Goal: Information Seeking & Learning: Learn about a topic

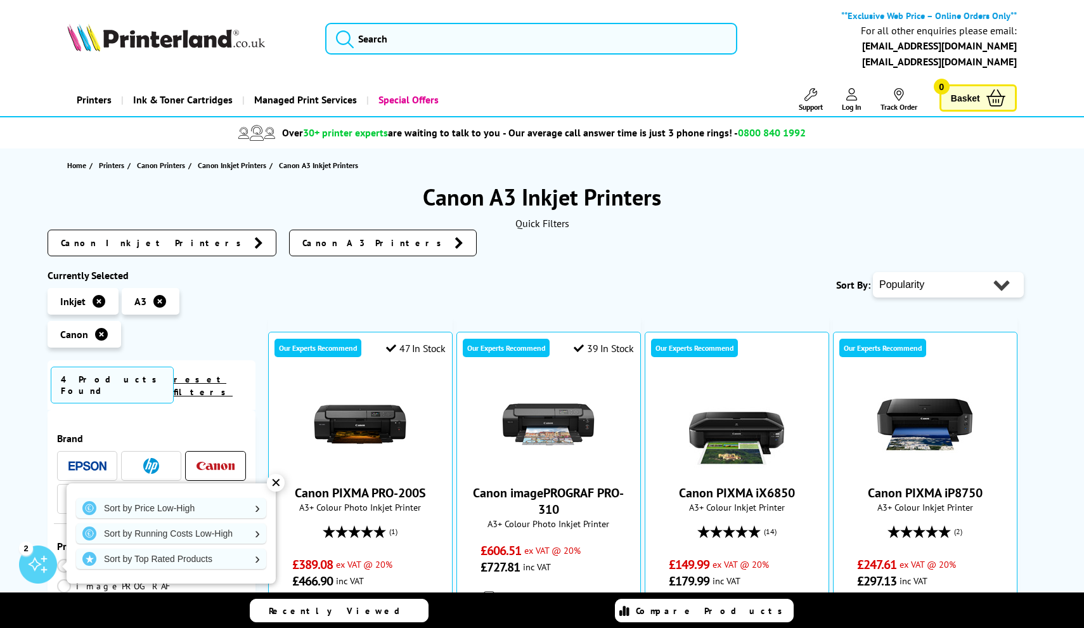
click at [278, 486] on div "✕" at bounding box center [276, 483] width 18 height 18
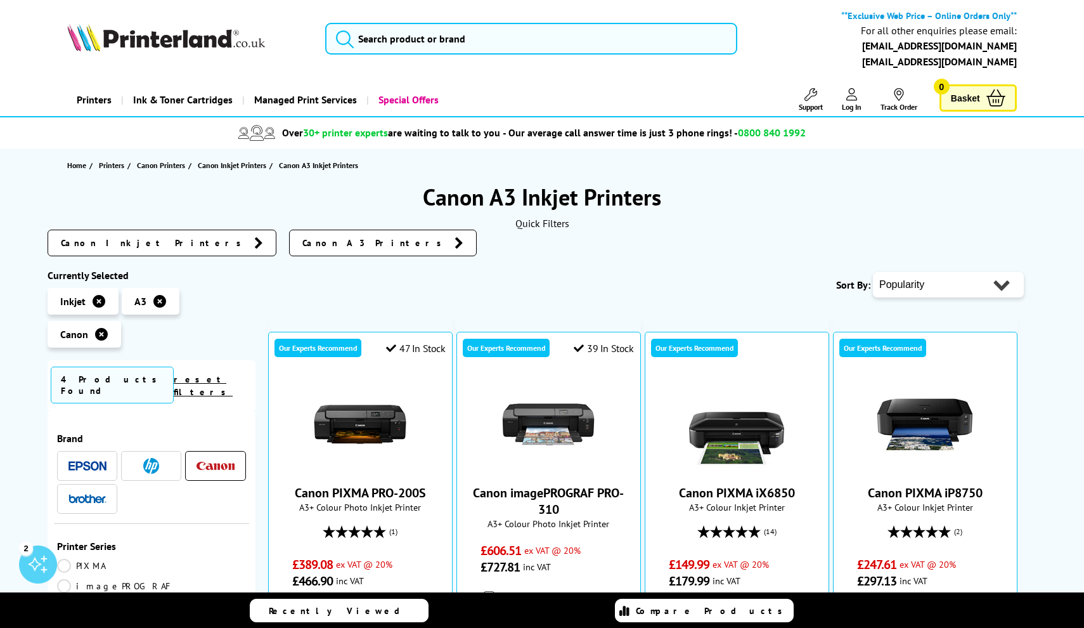
click at [156, 296] on icon at bounding box center [159, 301] width 13 height 13
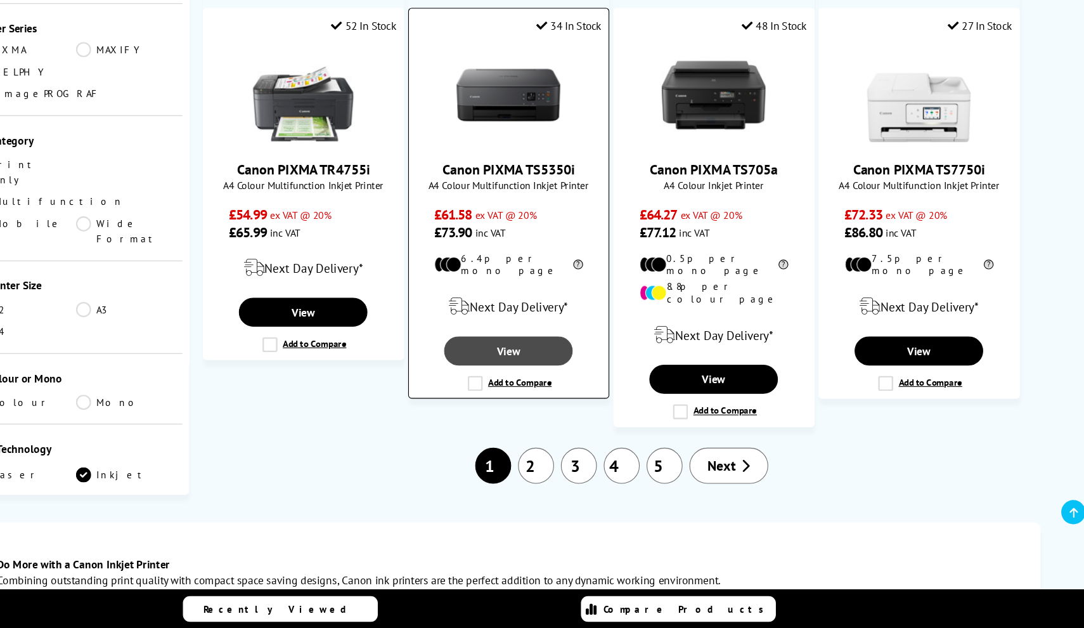
scroll to position [1499, 0]
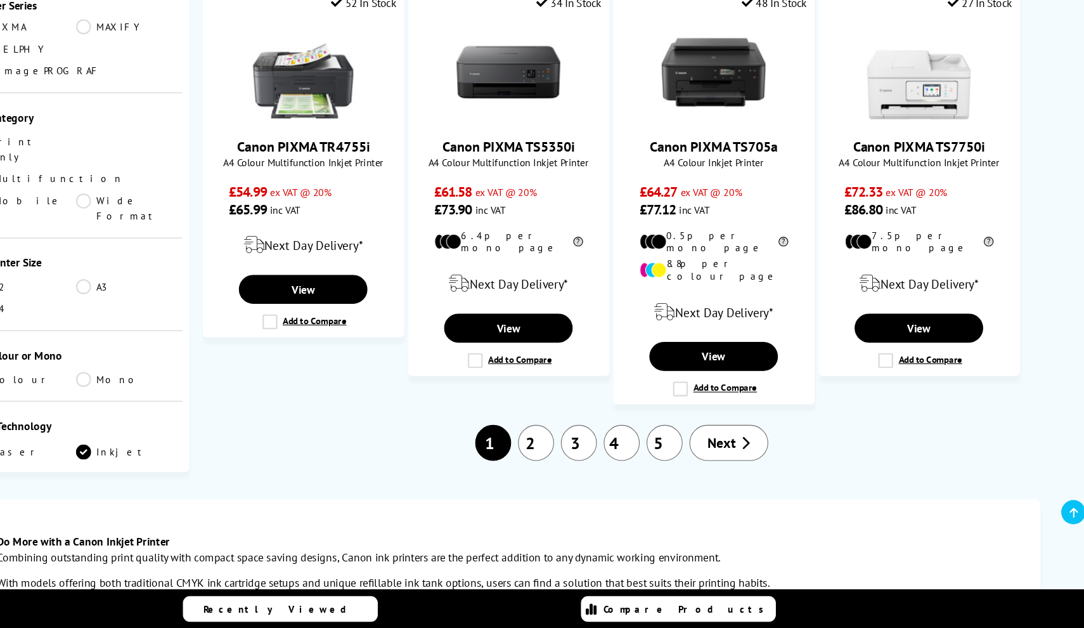
click at [557, 441] on link "2" at bounding box center [573, 457] width 33 height 33
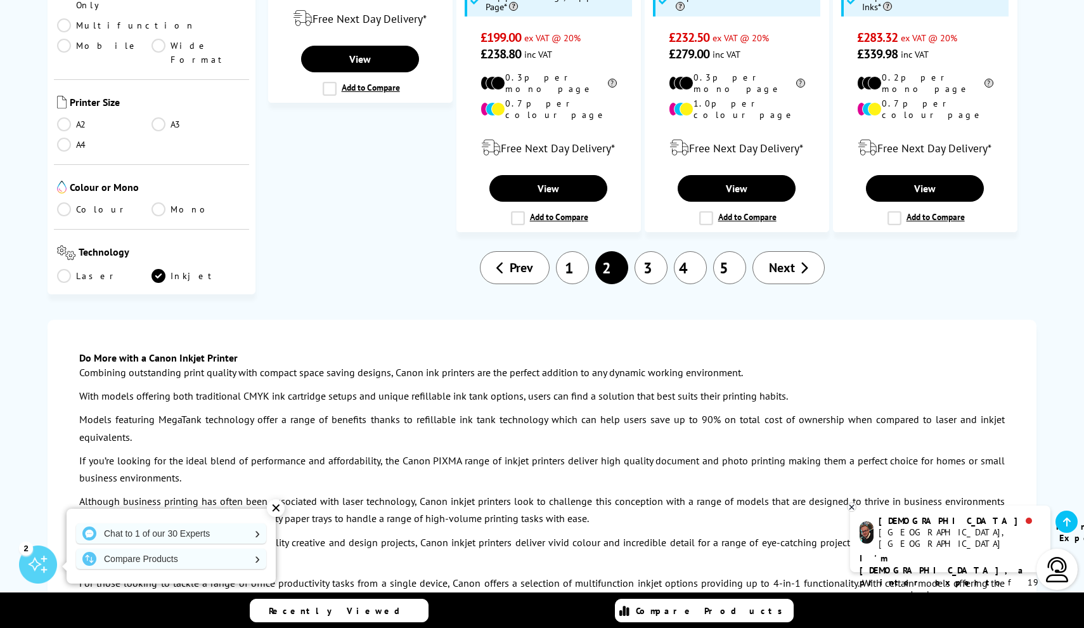
scroll to position [1669, 0]
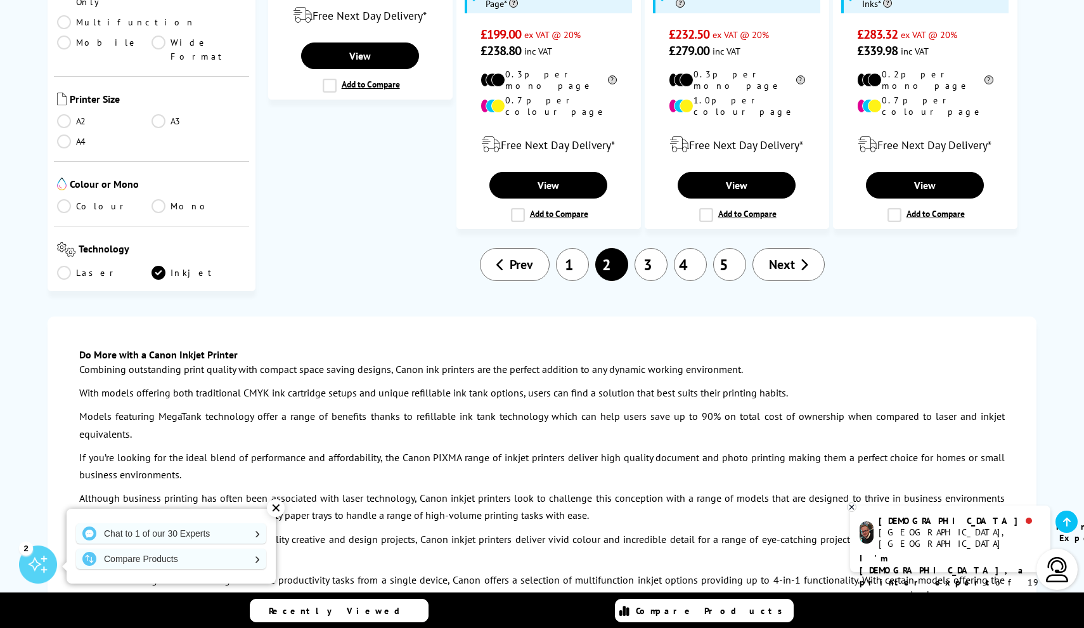
click at [658, 248] on link "3" at bounding box center [651, 264] width 33 height 33
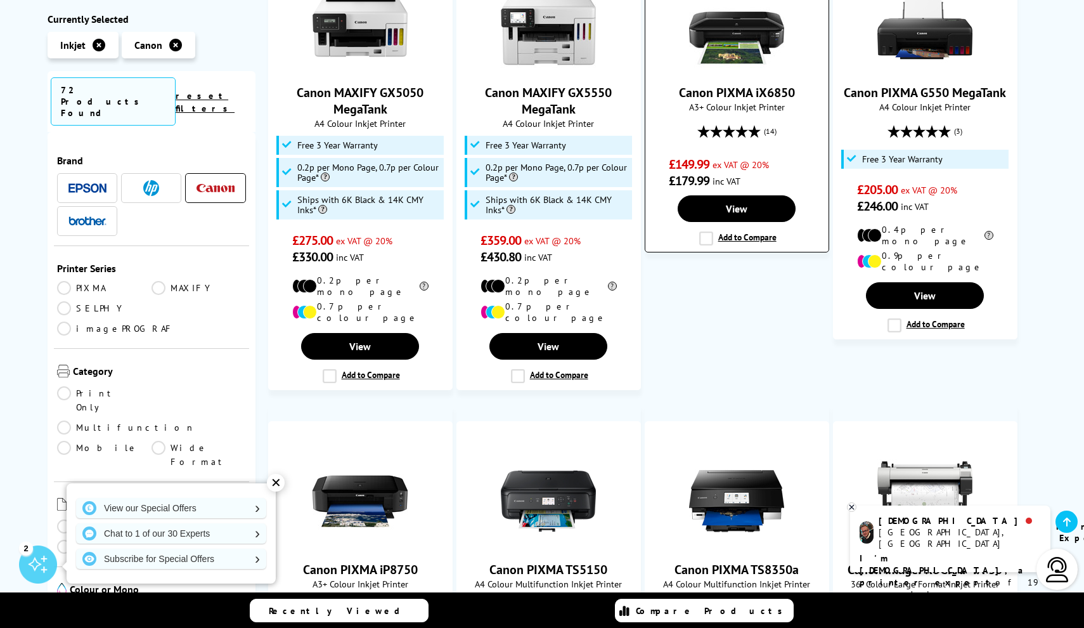
scroll to position [1000, 0]
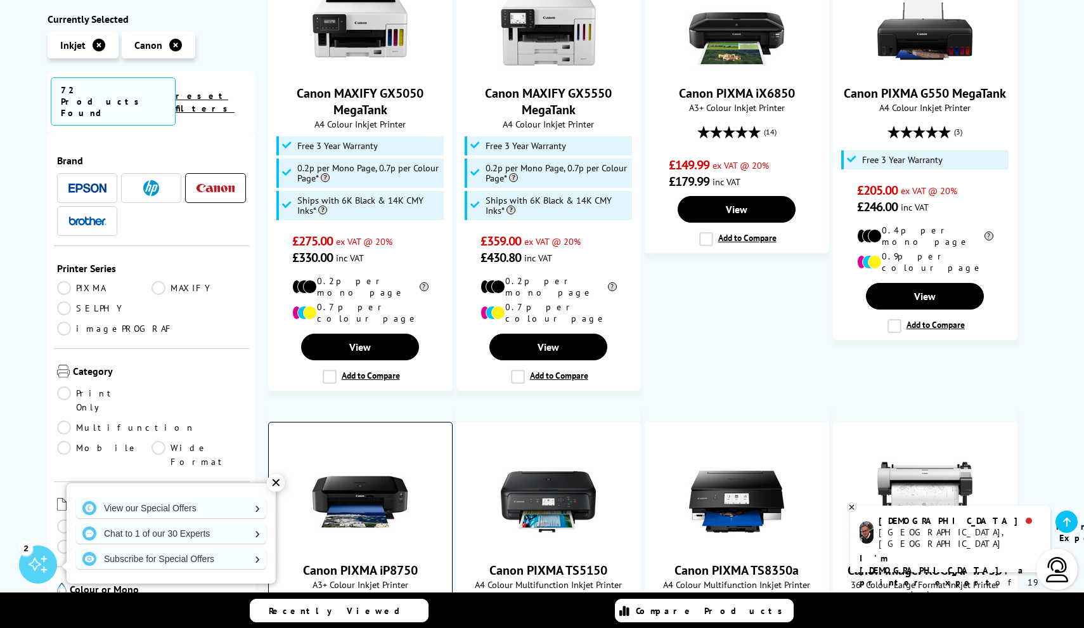
click at [381, 454] on img at bounding box center [360, 501] width 95 height 95
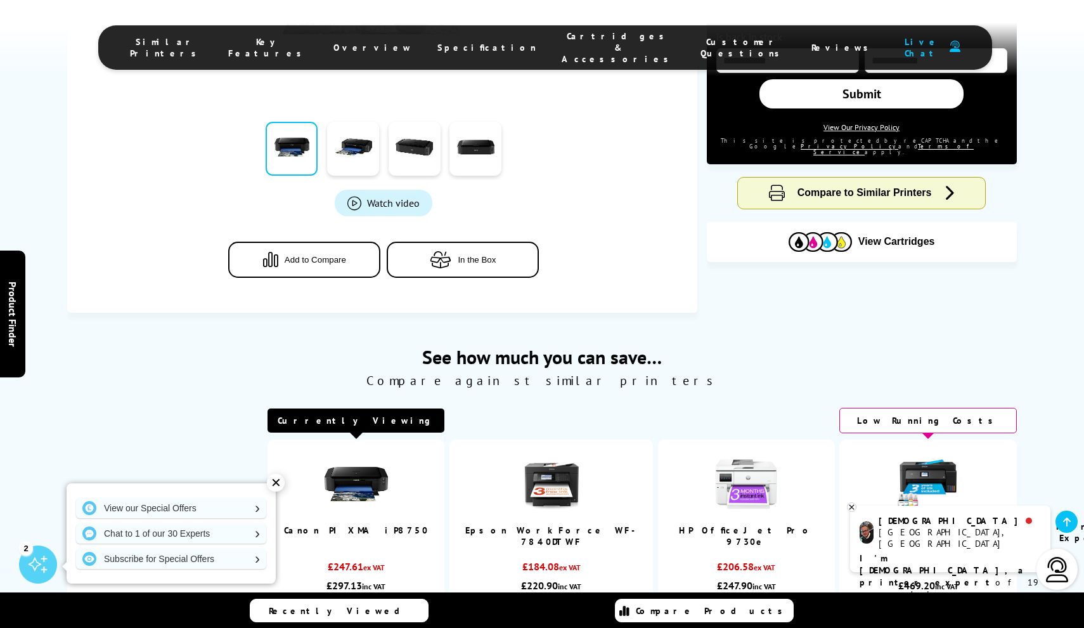
scroll to position [457, 0]
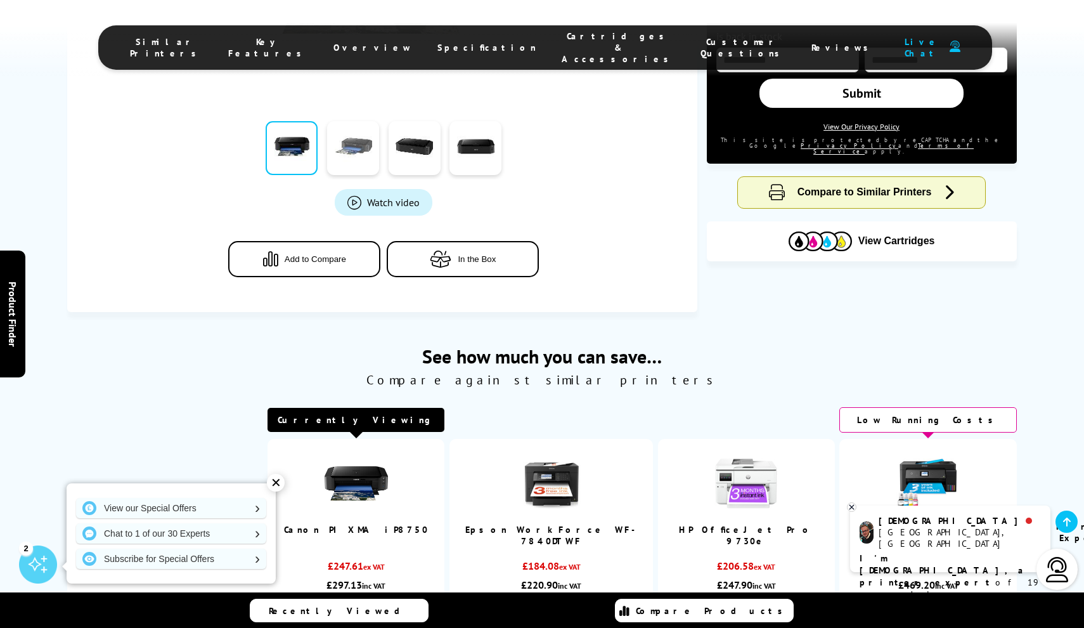
click at [360, 134] on link at bounding box center [353, 148] width 52 height 54
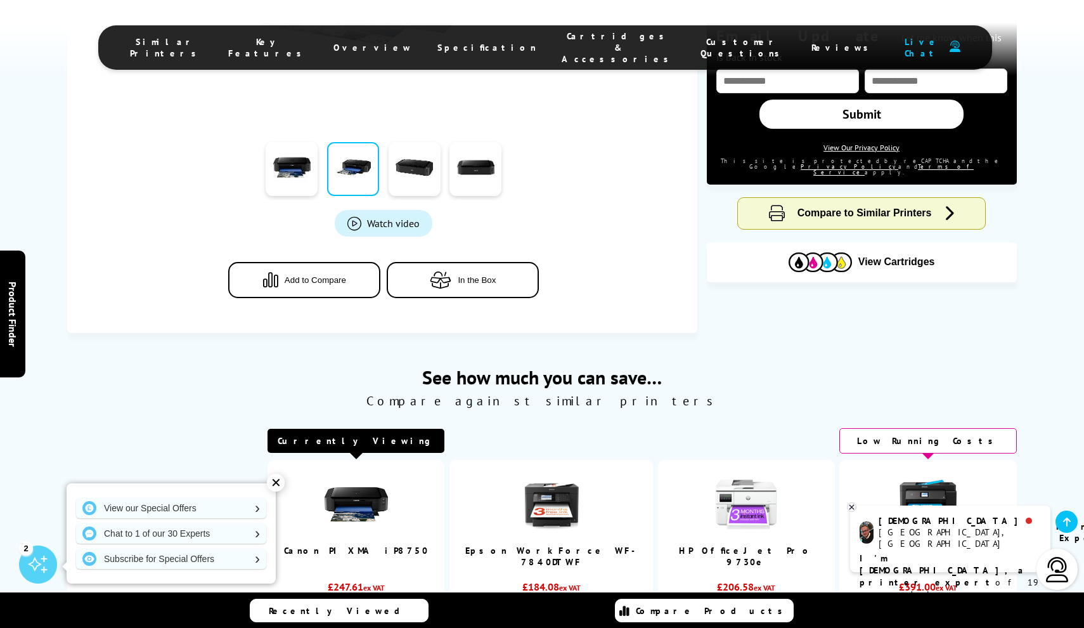
scroll to position [434, 0]
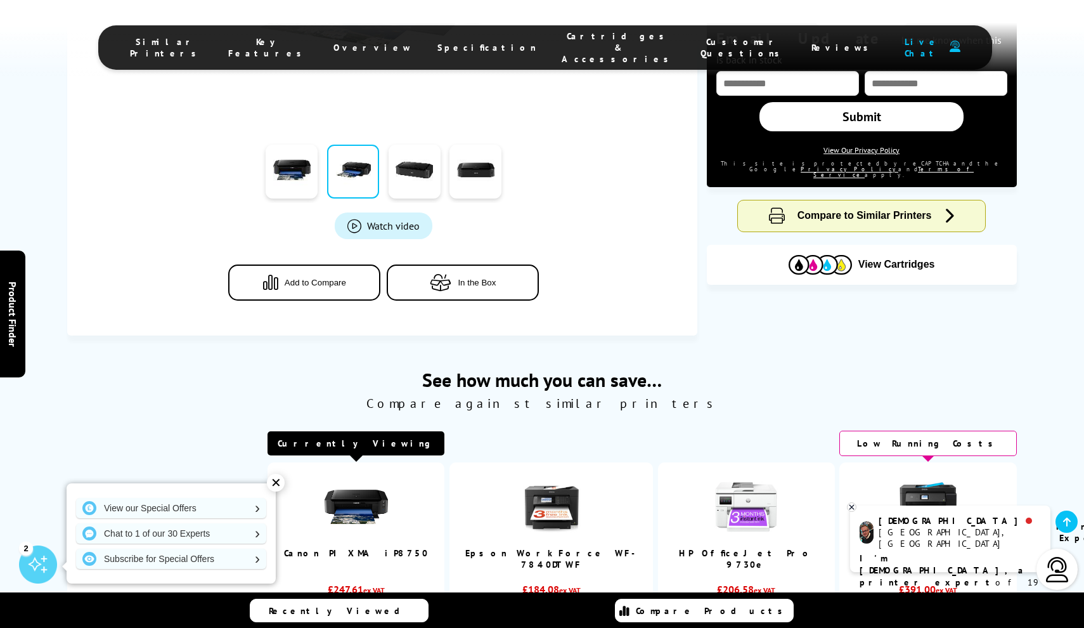
click at [373, 232] on link "Watch video" at bounding box center [384, 225] width 98 height 27
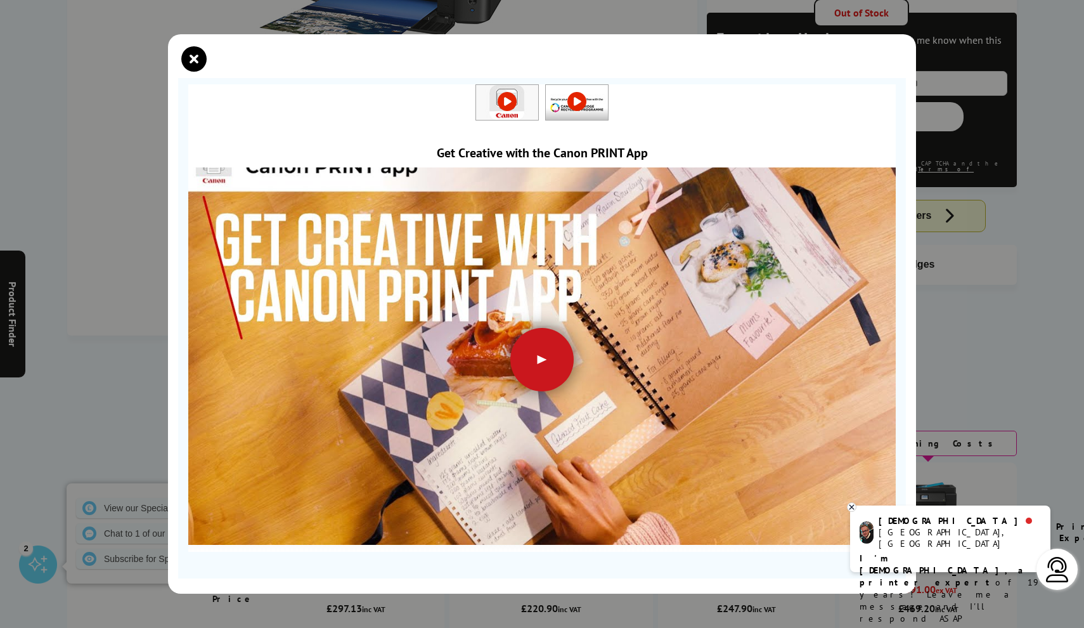
click at [560, 375] on div at bounding box center [541, 359] width 63 height 63
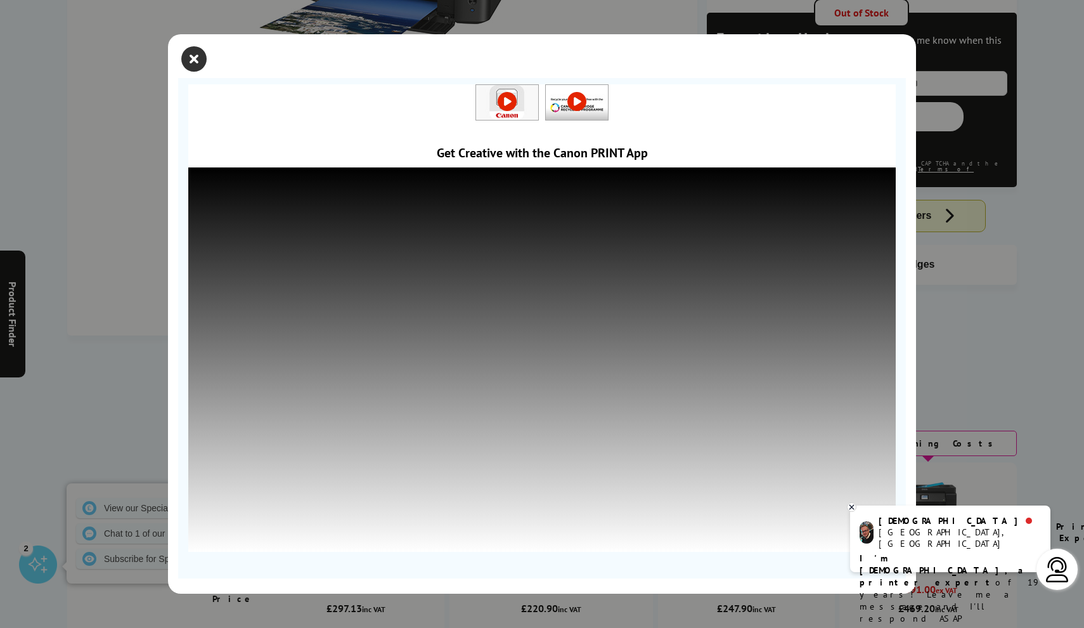
click at [188, 49] on icon "close modal" at bounding box center [193, 58] width 25 height 25
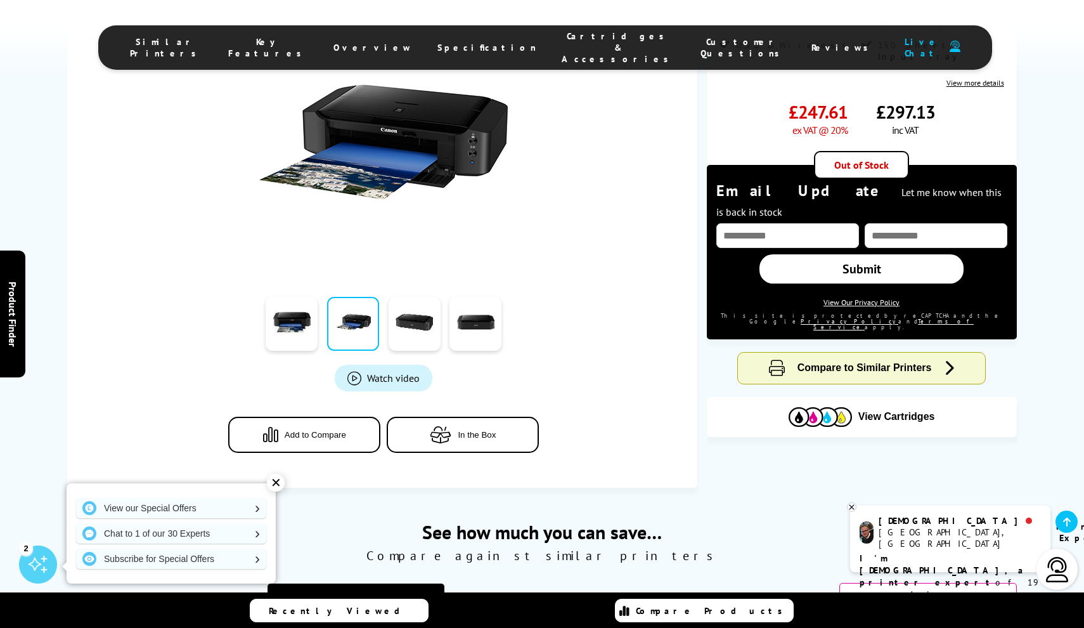
scroll to position [284, 0]
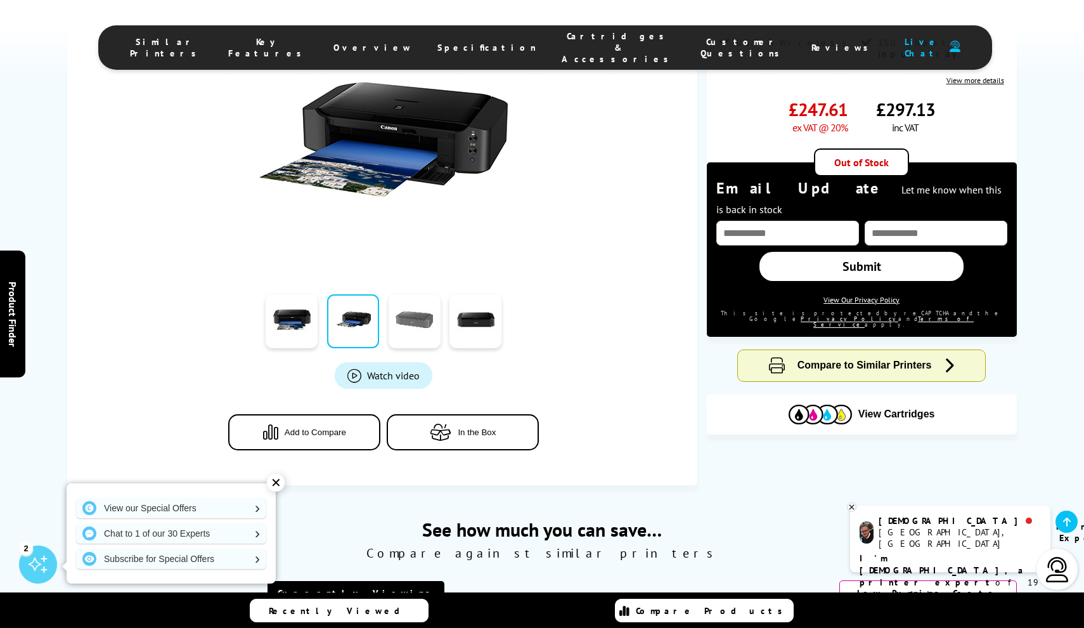
click at [405, 319] on link at bounding box center [415, 321] width 52 height 54
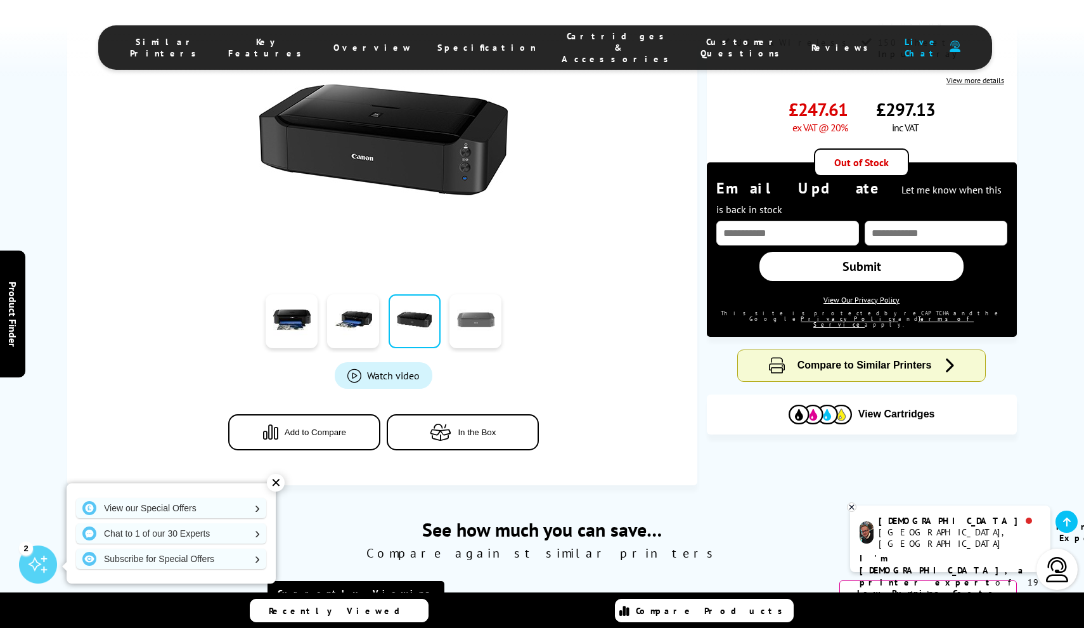
click at [464, 328] on link at bounding box center [476, 321] width 52 height 54
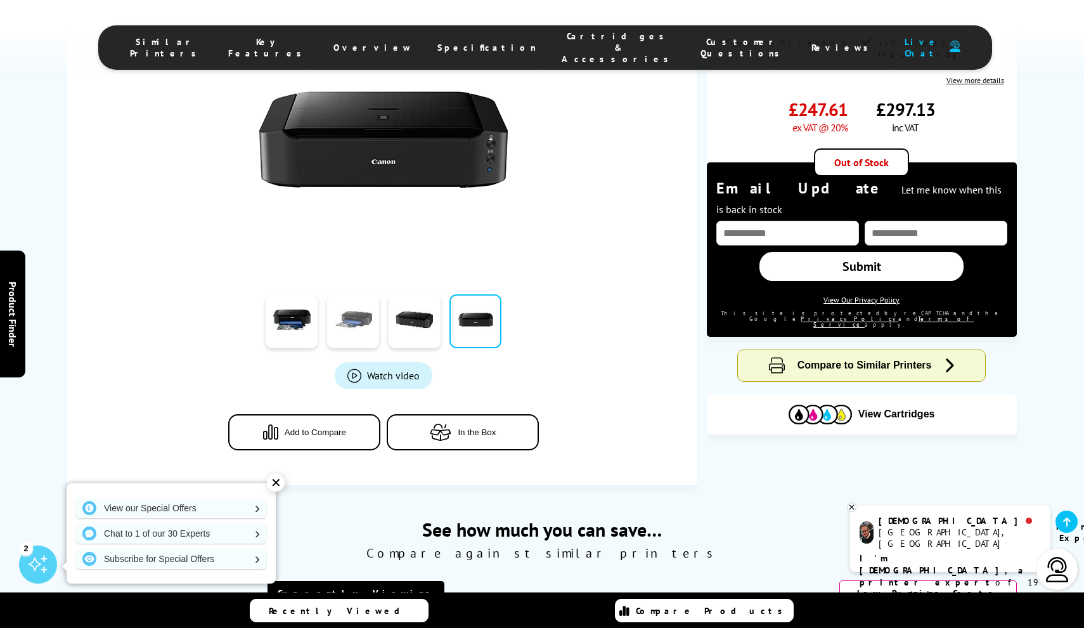
click at [361, 323] on link at bounding box center [353, 321] width 52 height 54
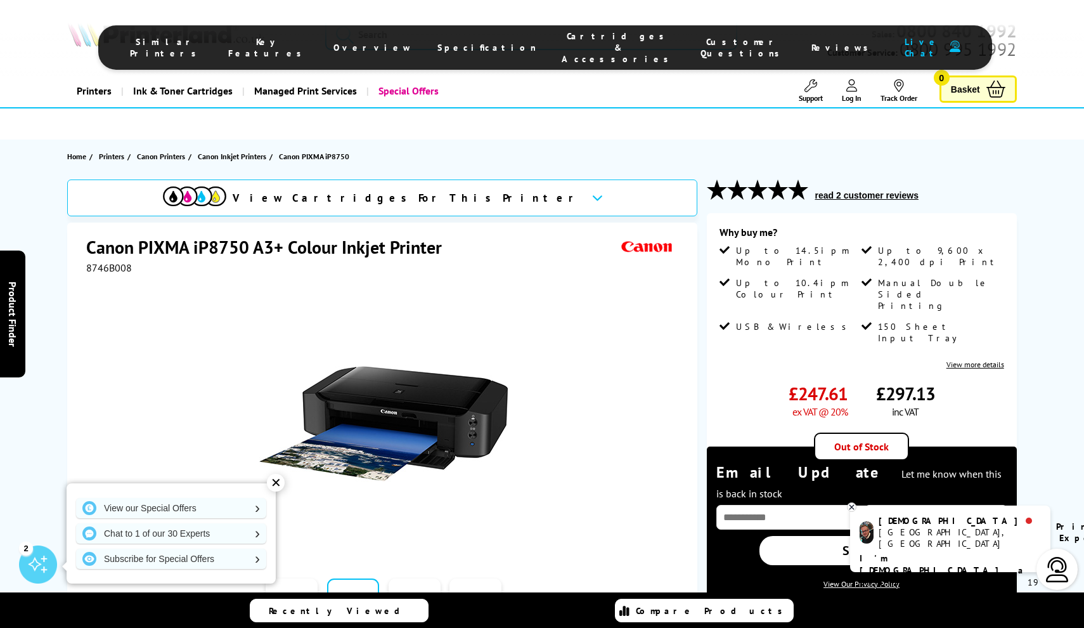
scroll to position [1, 0]
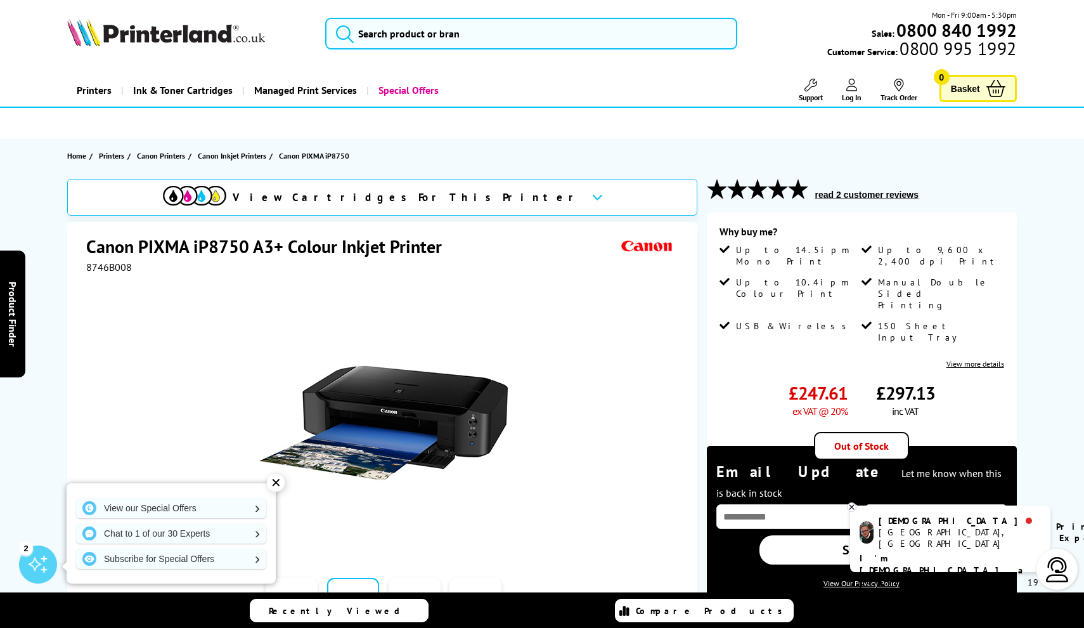
click at [853, 511] on icon at bounding box center [852, 507] width 8 height 10
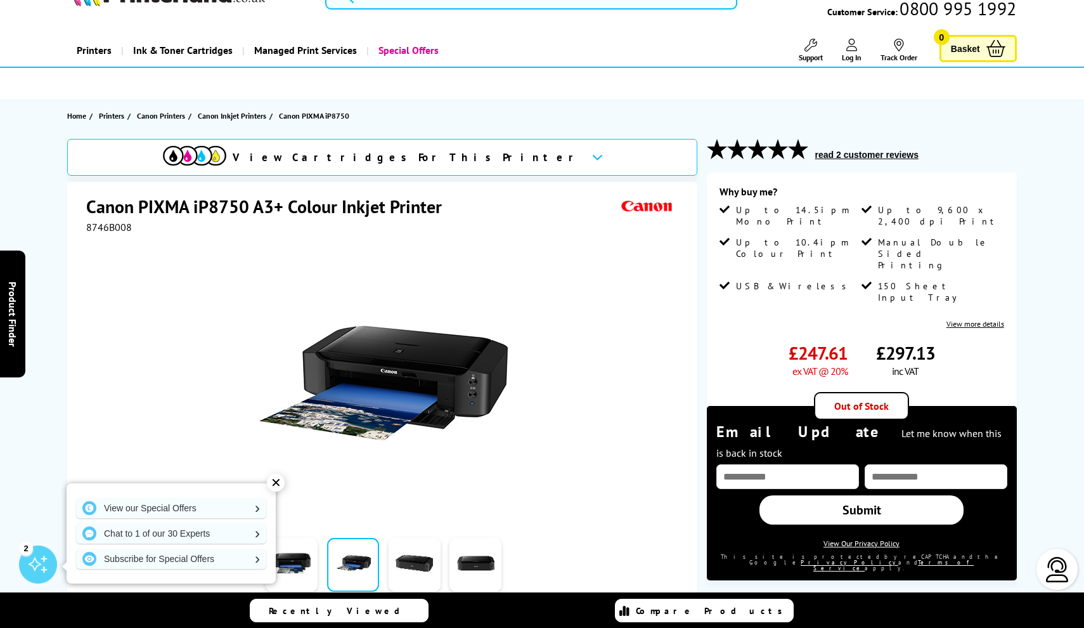
scroll to position [42, 0]
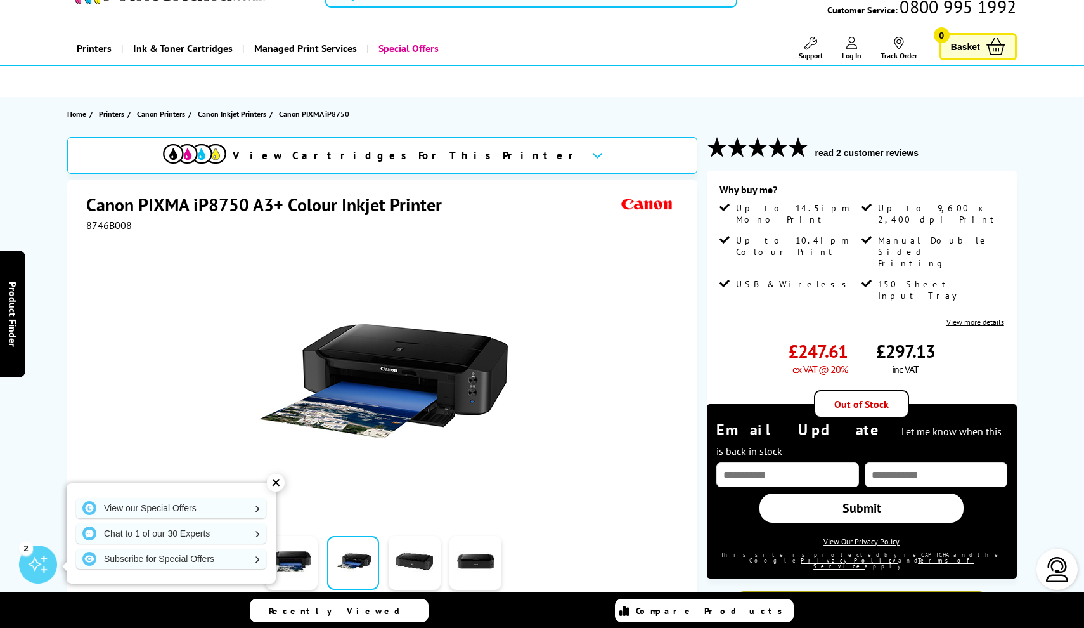
click at [277, 480] on div "✕" at bounding box center [276, 483] width 18 height 18
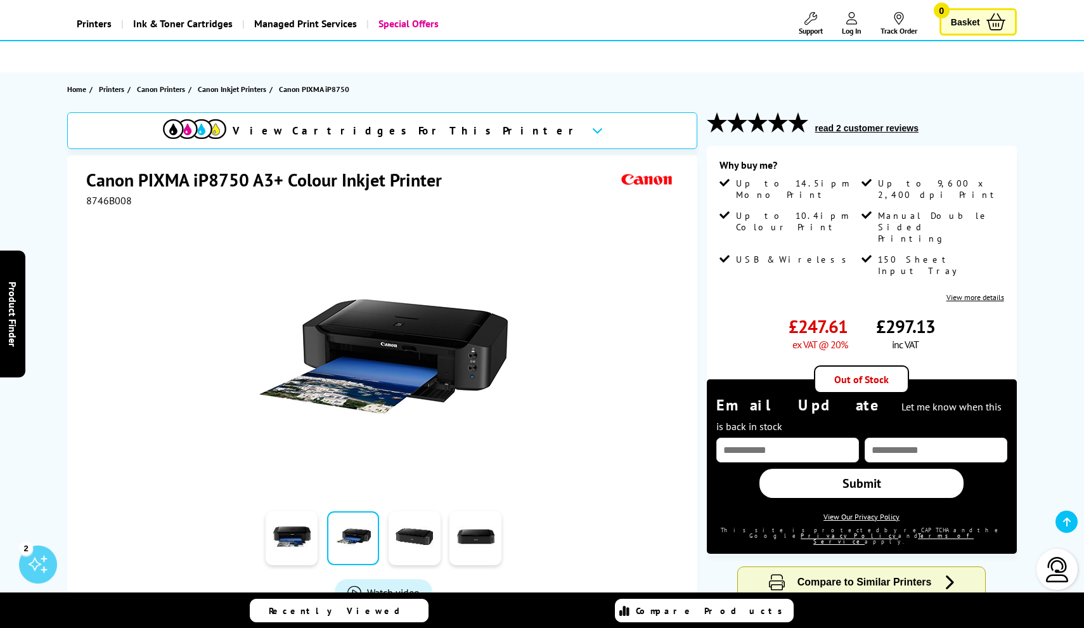
scroll to position [67, 0]
